Goal: Find specific page/section: Find specific page/section

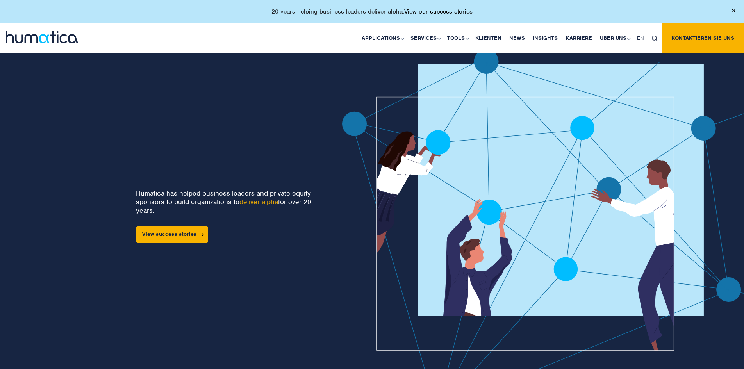
click at [254, 201] on link "deliver alpha" at bounding box center [259, 202] width 39 height 9
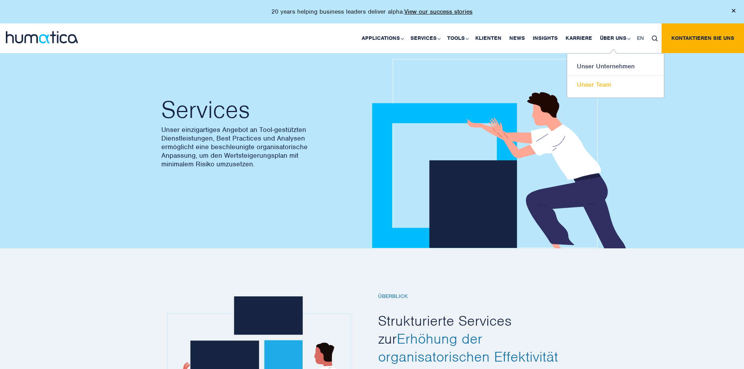
click at [597, 84] on link "Unser Team" at bounding box center [615, 85] width 97 height 18
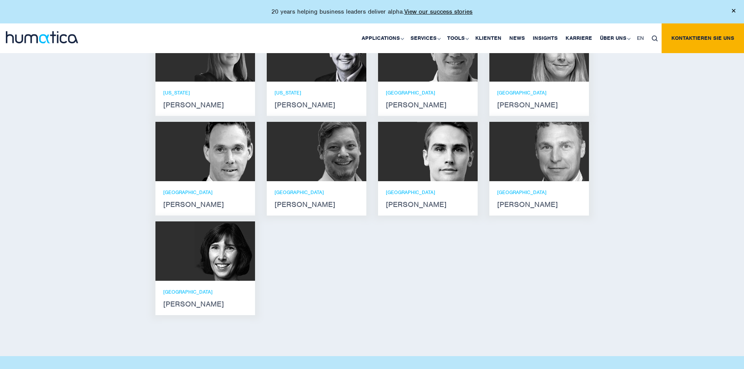
scroll to position [664, 0]
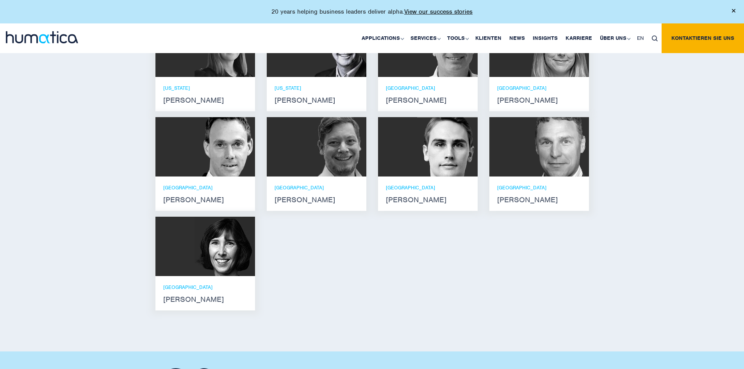
click at [200, 203] on strong "Andreas Knobloch" at bounding box center [205, 200] width 84 height 6
